Goal: Task Accomplishment & Management: Use online tool/utility

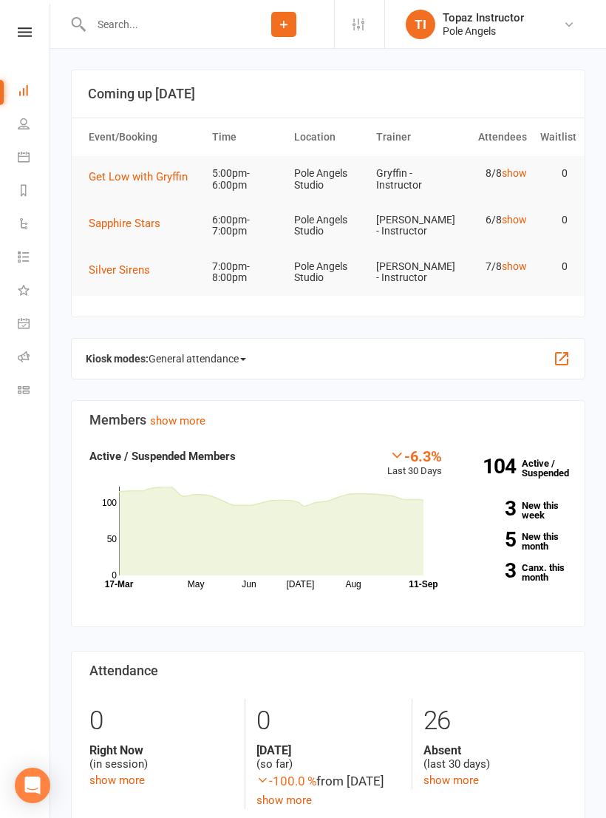
click at [27, 35] on icon at bounding box center [25, 32] width 14 height 10
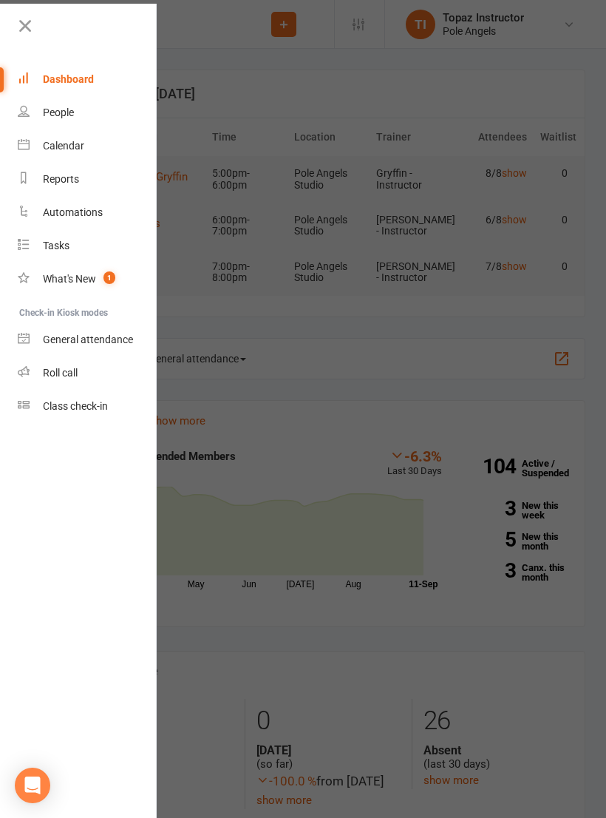
click at [104, 413] on link "Class check-in" at bounding box center [88, 406] width 140 height 33
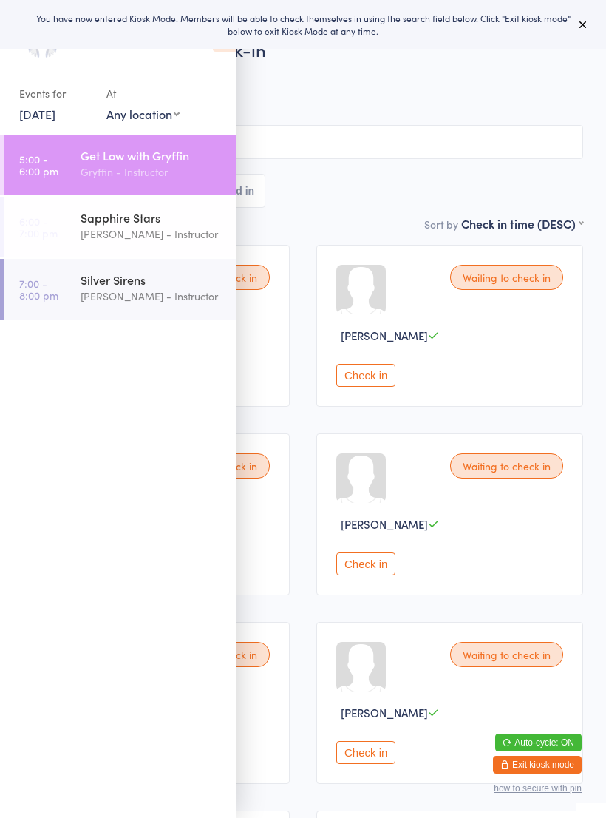
click at [164, 166] on div "Gryffin - Instructor" at bounding box center [152, 171] width 143 height 17
click at [454, 186] on div "All Bookings Waiting 8 Checked in" at bounding box center [303, 191] width 560 height 34
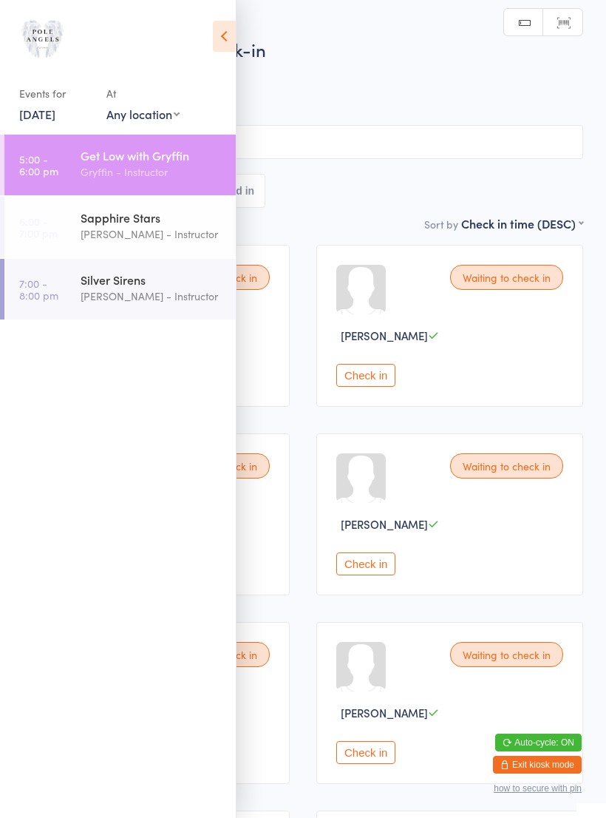
click at [424, 158] on input "search" at bounding box center [303, 142] width 560 height 34
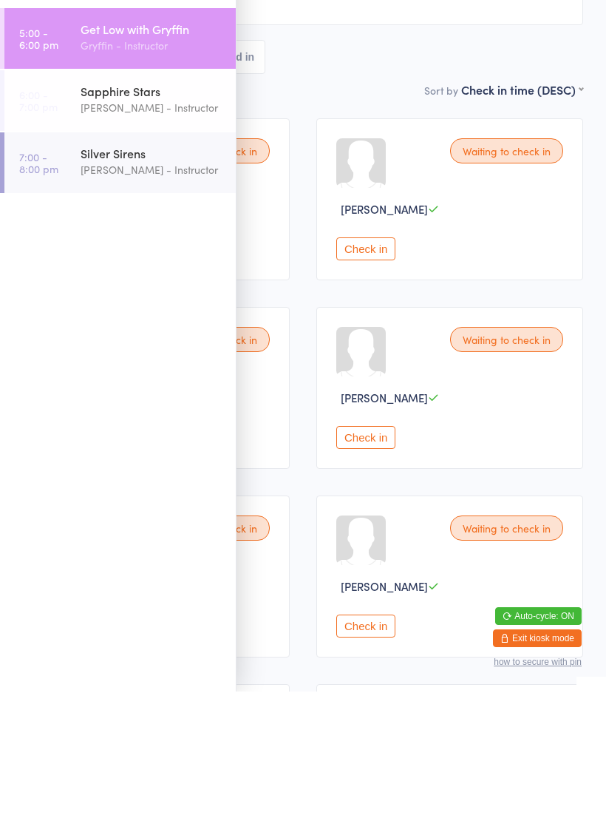
click at [367, 81] on div "Get Low with Gryffin Check-in 11 Sep 5:00pm Gryffin - Instructor Pole Angels St…" at bounding box center [303, 114] width 560 height 187
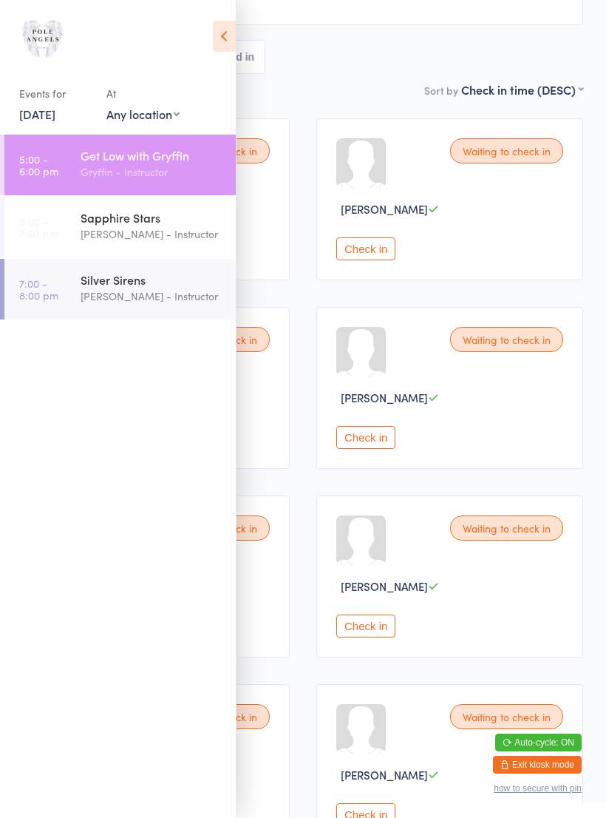
click at [239, 43] on button "Checked in" at bounding box center [227, 57] width 78 height 34
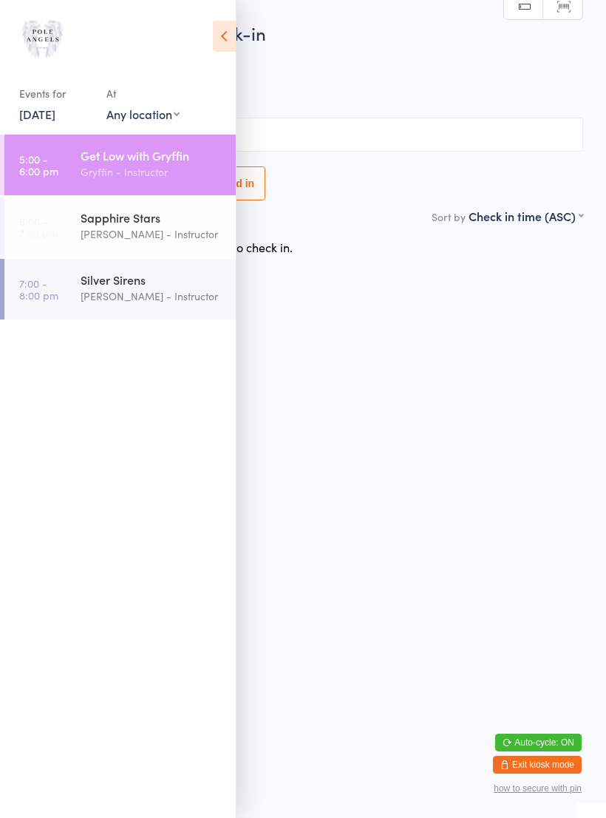
click at [221, 22] on icon at bounding box center [224, 36] width 23 height 31
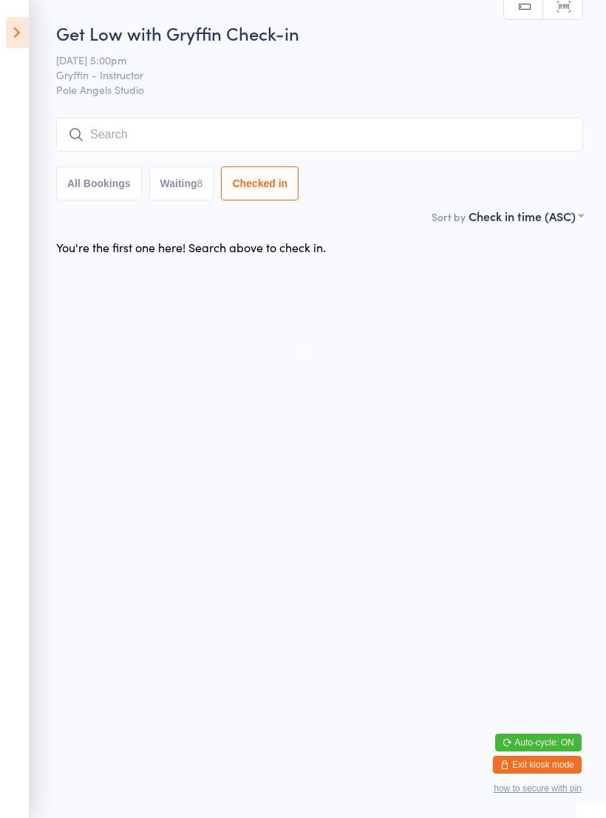
click at [172, 190] on button "Waiting 8" at bounding box center [181, 183] width 65 height 34
select select "0"
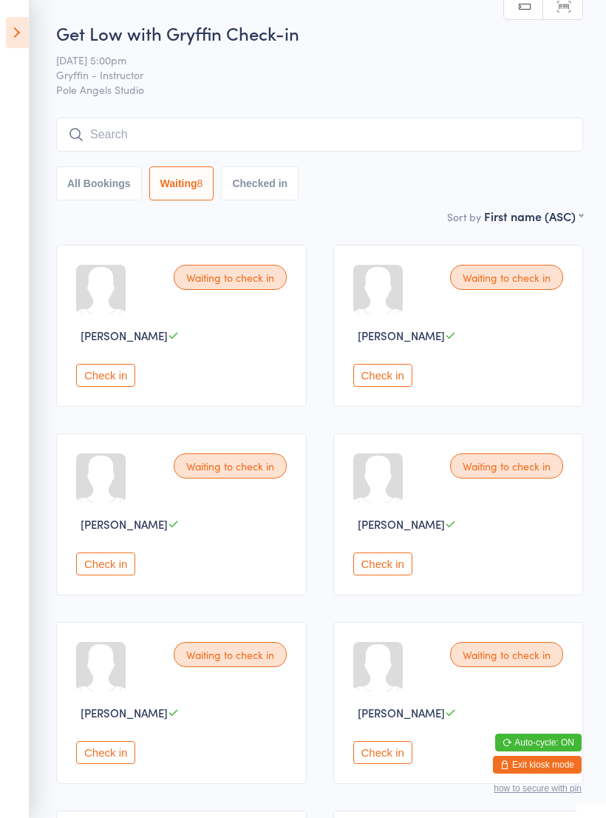
click at [390, 566] on button "Check in" at bounding box center [382, 563] width 59 height 23
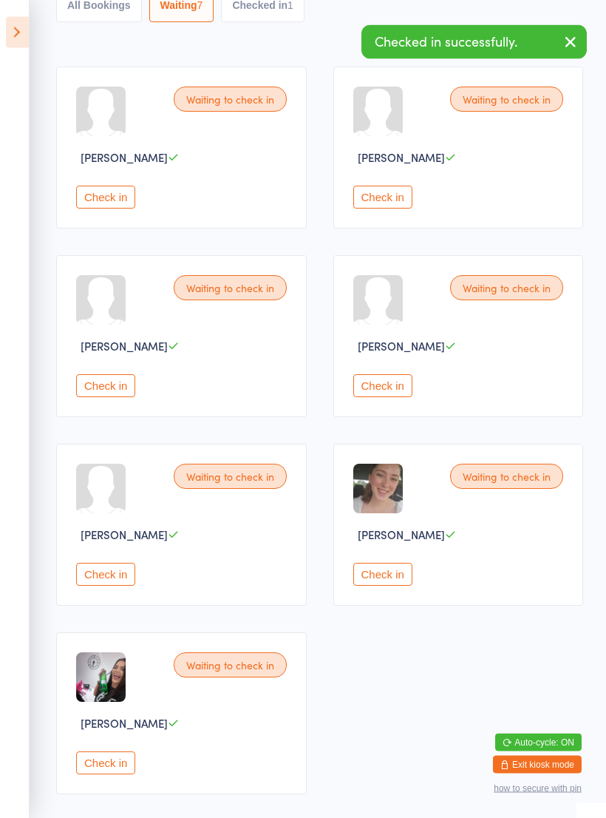
scroll to position [177, 0]
click at [112, 578] on button "Check in" at bounding box center [105, 574] width 59 height 23
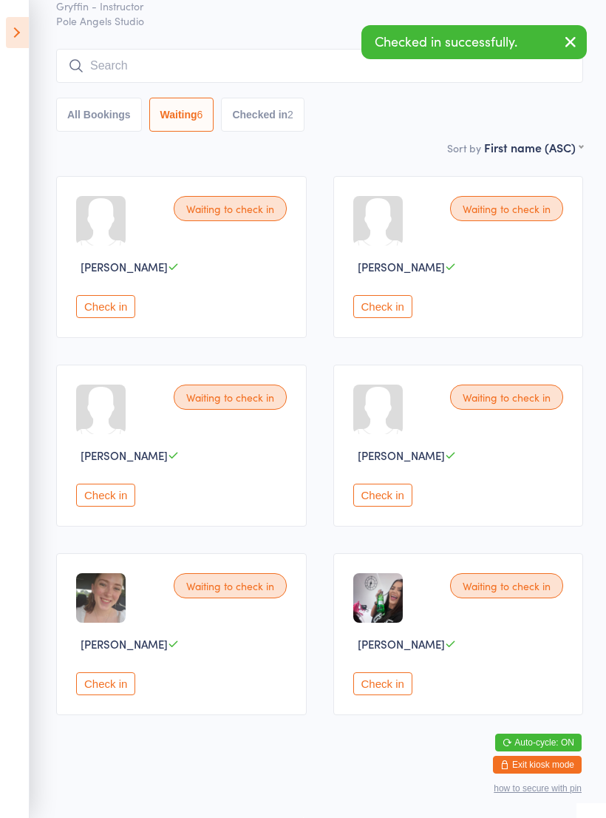
click at [390, 495] on button "Check in" at bounding box center [382, 495] width 59 height 23
